Goal: Communication & Community: Answer question/provide support

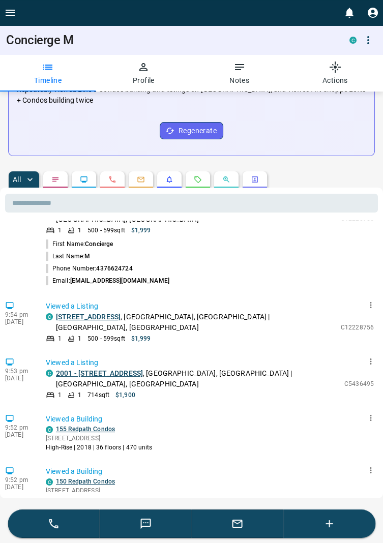
scroll to position [236, 0]
click at [233, 538] on button "button" at bounding box center [238, 523] width 92 height 28
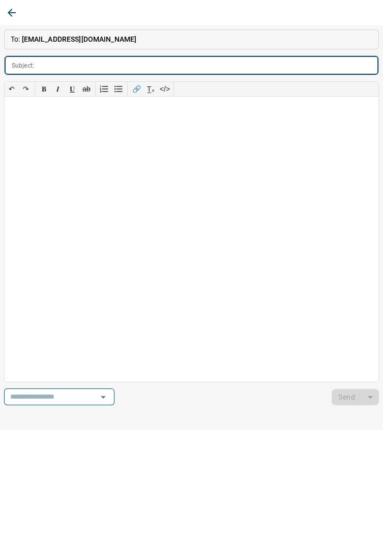
scroll to position [260, 0]
type input "*******"
click at [31, 123] on div at bounding box center [192, 239] width 374 height 285
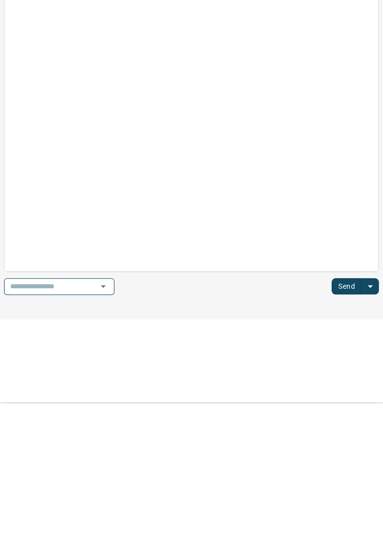
scroll to position [260, 0]
click at [351, 423] on button "Send" at bounding box center [346, 426] width 30 height 16
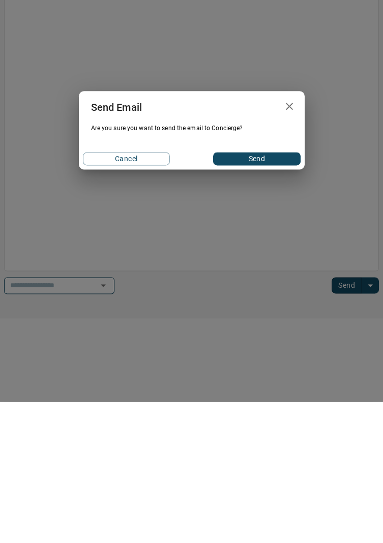
scroll to position [260, 0]
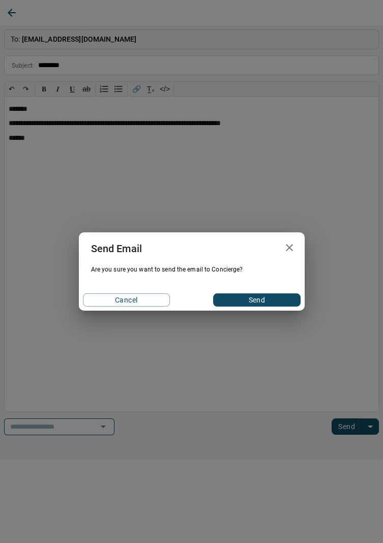
click at [280, 299] on button "Send" at bounding box center [256, 299] width 87 height 13
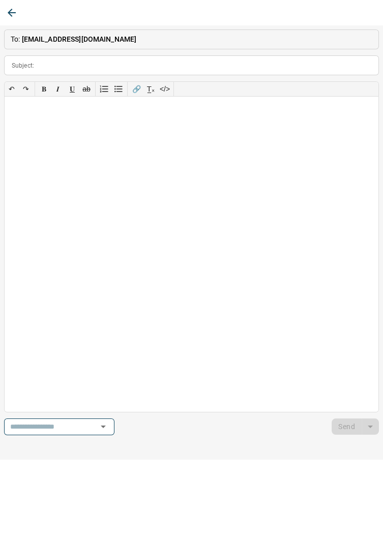
scroll to position [0, 0]
click at [13, 5] on button "button" at bounding box center [12, 13] width 18 height 18
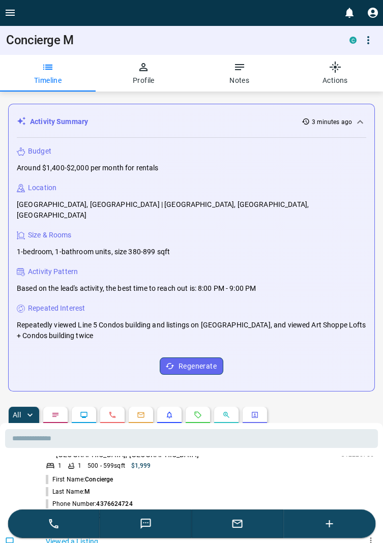
click at [10, 9] on icon "Open drawer" at bounding box center [10, 13] width 12 height 12
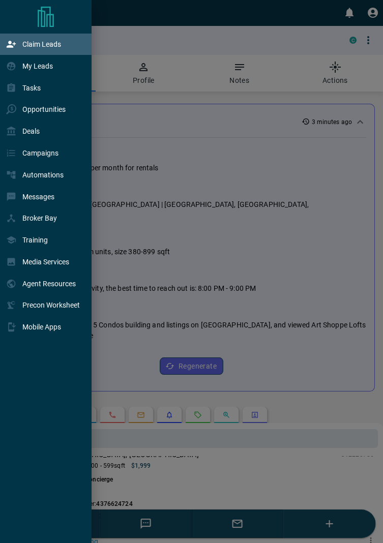
click at [52, 43] on p "Claim Leads" at bounding box center [41, 44] width 39 height 8
